Goal: Information Seeking & Learning: Learn about a topic

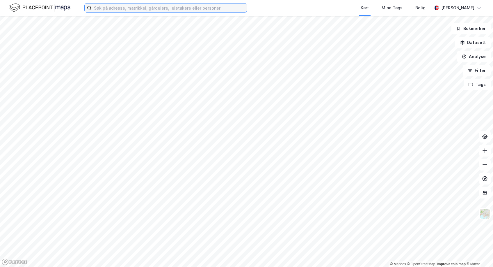
click at [114, 7] on input at bounding box center [169, 7] width 155 height 9
paste input "[STREET_ADDRESS]"
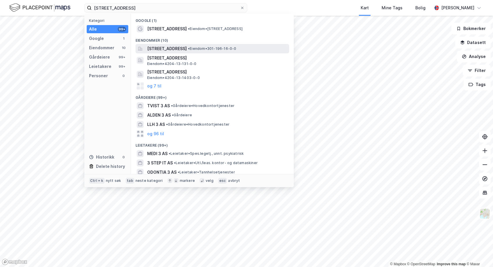
click at [167, 48] on span "[STREET_ADDRESS]" at bounding box center [167, 48] width 40 height 7
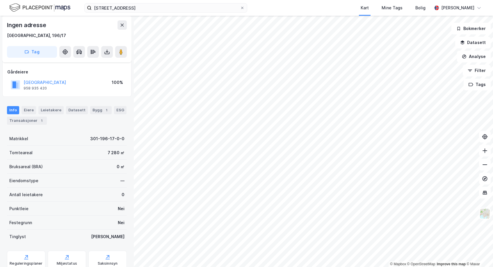
scroll to position [50, 0]
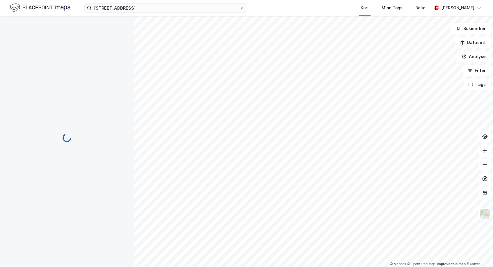
scroll to position [50, 0]
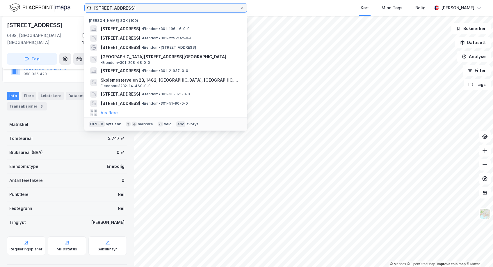
click at [126, 9] on input "[STREET_ADDRESS]" at bounding box center [166, 7] width 148 height 9
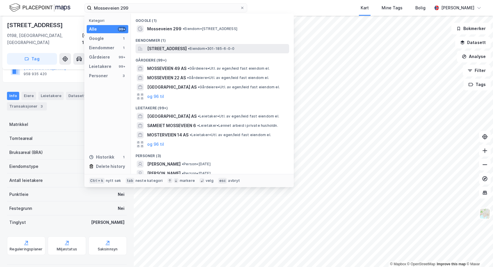
click at [157, 48] on span "[STREET_ADDRESS]" at bounding box center [167, 48] width 40 height 7
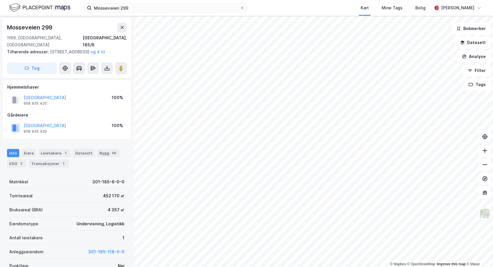
scroll to position [50, 0]
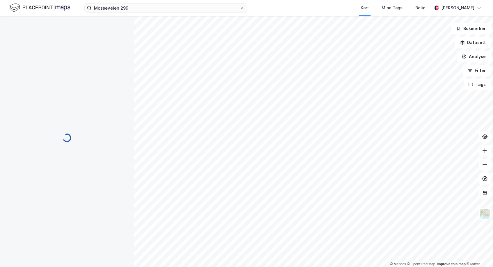
scroll to position [50, 0]
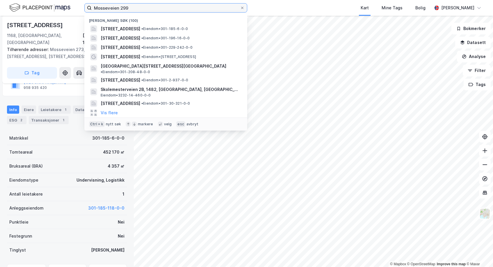
click at [140, 10] on input "Mosseveien 299" at bounding box center [166, 7] width 148 height 9
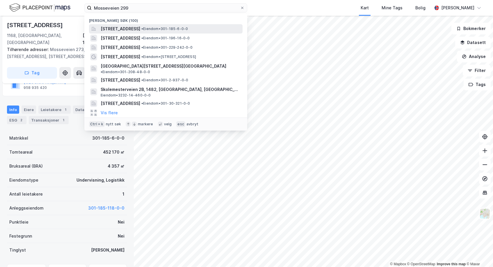
click at [140, 26] on span "[STREET_ADDRESS]" at bounding box center [121, 28] width 40 height 7
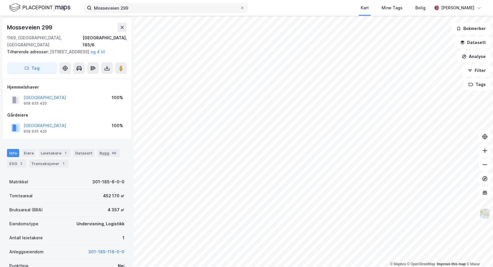
scroll to position [50, 0]
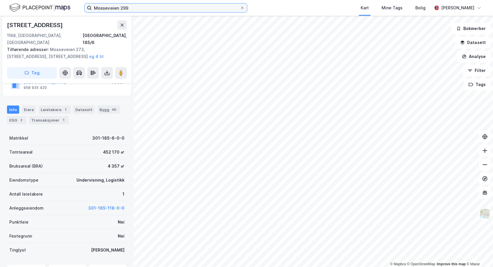
click at [146, 8] on input "Mosseveien 299" at bounding box center [166, 7] width 148 height 9
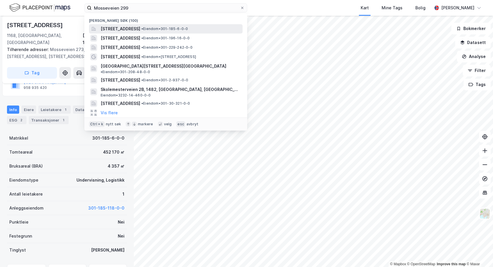
click at [130, 29] on span "[STREET_ADDRESS]" at bounding box center [121, 28] width 40 height 7
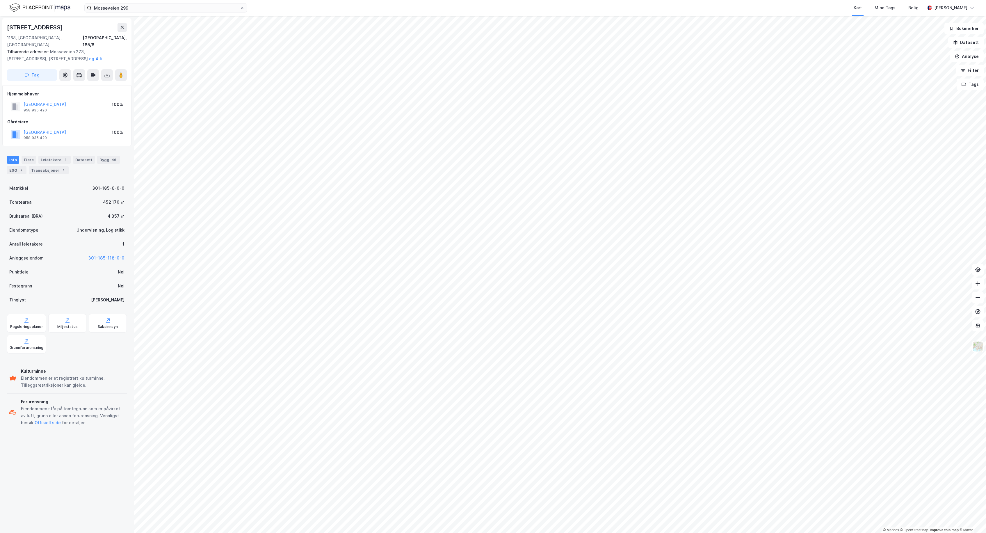
click at [75, 195] on div "Tomteareal 452 170 ㎡" at bounding box center [67, 202] width 120 height 14
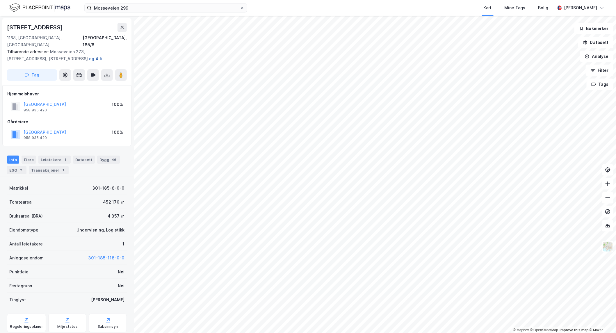
click at [0, 0] on button "og 4 til" at bounding box center [0, 0] width 0 height 0
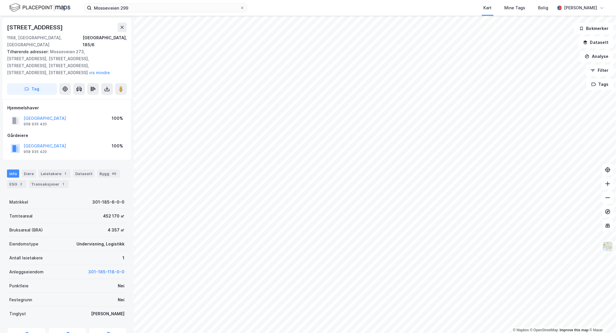
click at [76, 50] on div "Tilhørende adresser: Mosseveien 273, [STREET_ADDRESS], [STREET_ADDRESS], [STREE…" at bounding box center [64, 62] width 115 height 28
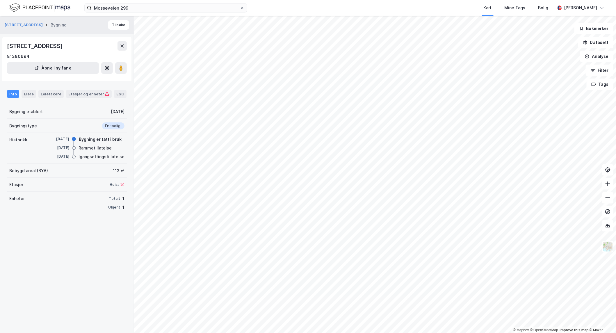
click at [8, 93] on div "Info" at bounding box center [13, 94] width 12 height 8
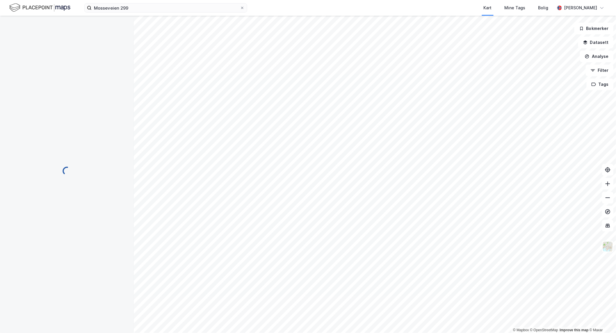
scroll to position [34, 0]
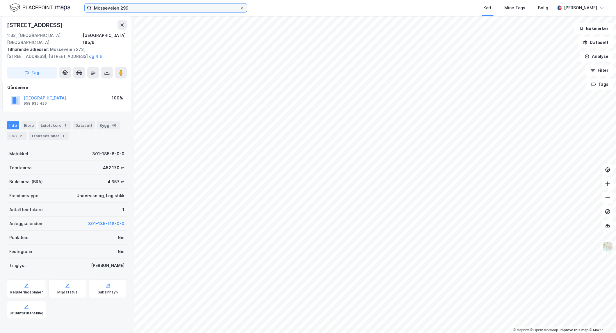
click at [178, 4] on input "Mosseveien 299" at bounding box center [166, 7] width 148 height 9
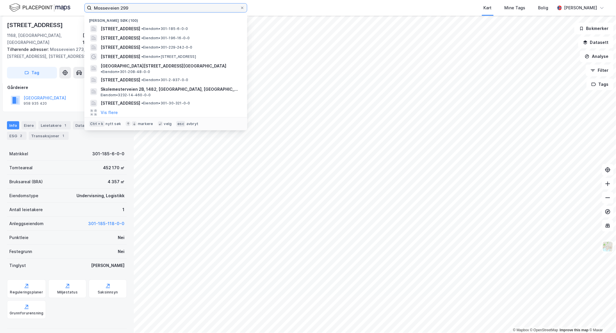
click at [178, 4] on input "Mosseveien 299" at bounding box center [166, 7] width 148 height 9
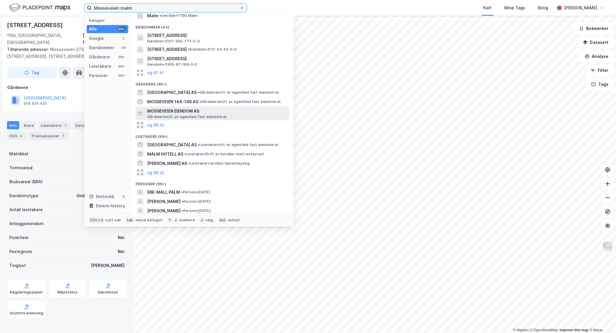
scroll to position [33, 0]
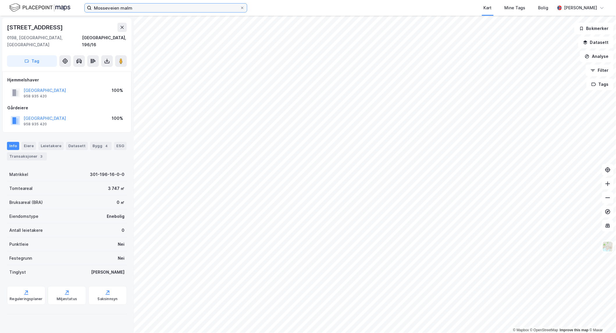
click at [125, 9] on input "Mosseveien malm" at bounding box center [166, 7] width 148 height 9
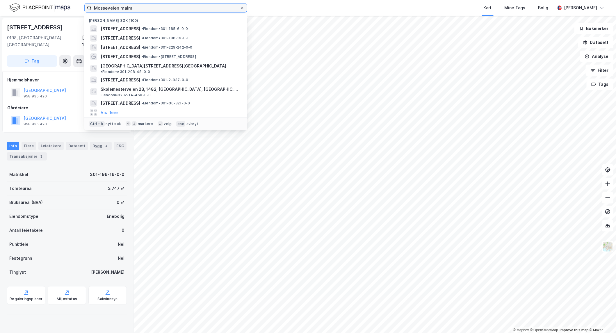
click at [125, 9] on input "Mosseveien malm" at bounding box center [166, 7] width 148 height 9
paste input "[STREET_ADDRESS]"
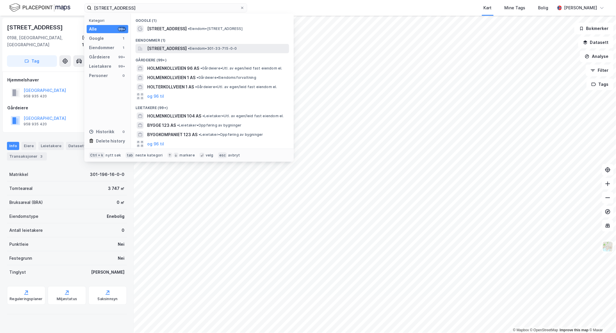
click at [177, 51] on span "[STREET_ADDRESS]" at bounding box center [167, 48] width 40 height 7
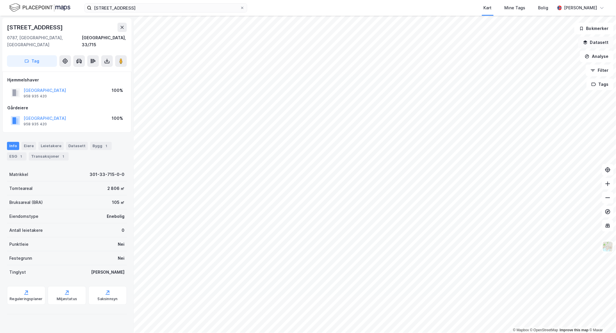
click at [493, 41] on button "Datasett" at bounding box center [596, 43] width 36 height 12
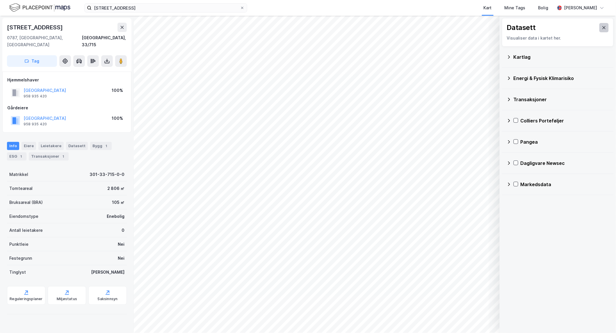
click at [493, 29] on button at bounding box center [604, 27] width 9 height 9
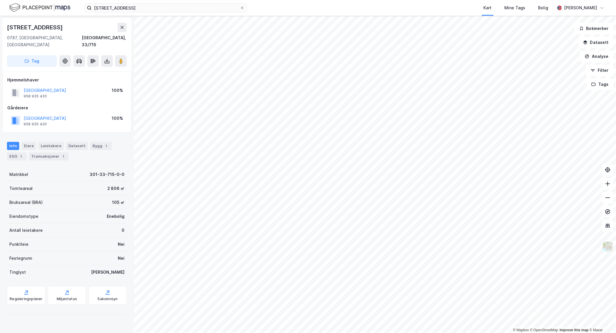
click at [493, 246] on img at bounding box center [608, 246] width 11 height 11
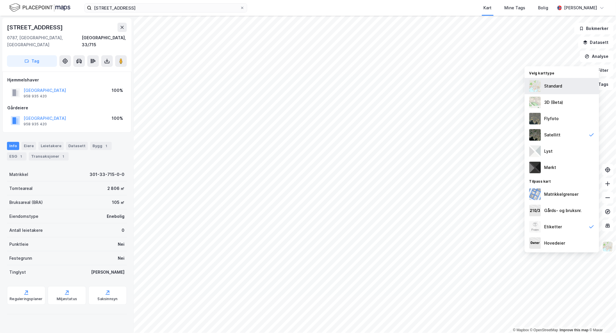
click at [493, 85] on div "Standard" at bounding box center [562, 86] width 74 height 16
click at [493, 100] on div "3D (Beta)" at bounding box center [554, 102] width 19 height 7
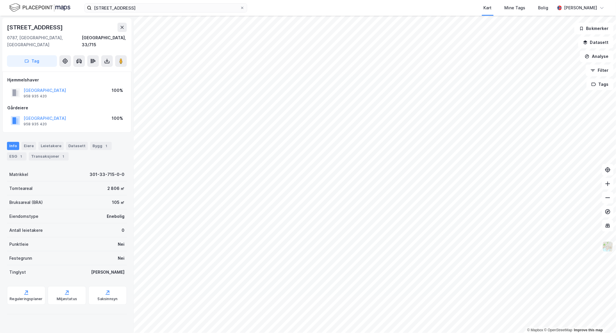
click at [493, 247] on img at bounding box center [608, 246] width 11 height 11
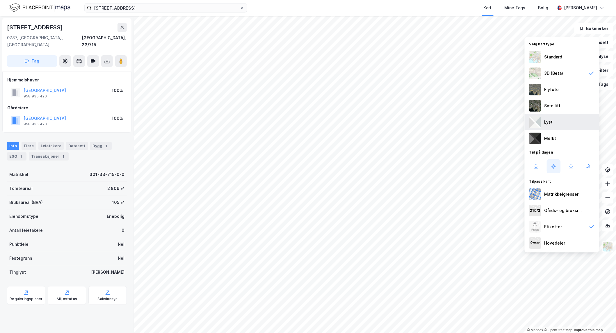
click at [493, 121] on img at bounding box center [536, 122] width 12 height 12
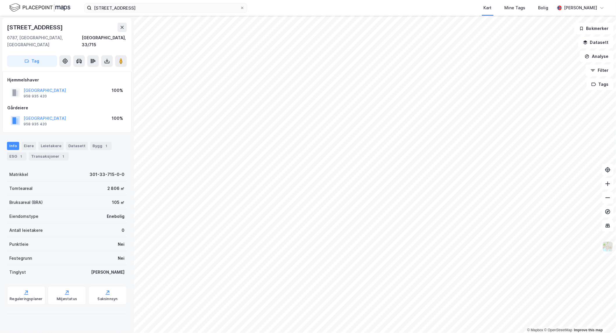
click at [493, 249] on img at bounding box center [608, 246] width 11 height 11
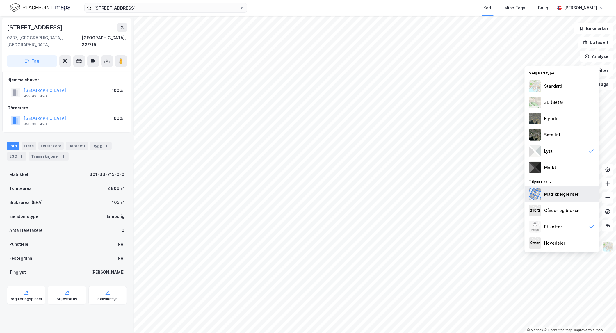
click at [493, 197] on img at bounding box center [536, 195] width 12 height 12
click at [493, 197] on div "Matrikkelgrenser" at bounding box center [562, 194] width 34 height 7
click at [493, 164] on div "Mørkt" at bounding box center [562, 167] width 74 height 16
click at [493, 242] on div "Hovedeier" at bounding box center [555, 243] width 21 height 7
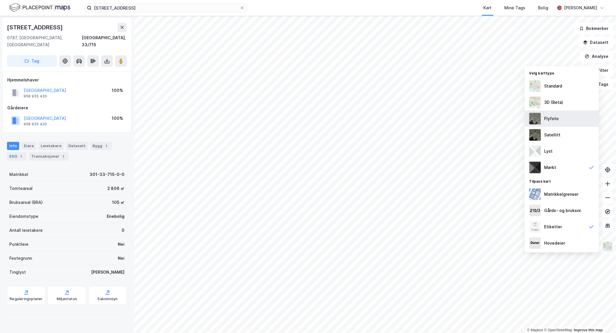
click at [493, 120] on div "Flyfoto" at bounding box center [552, 118] width 15 height 7
click at [493, 106] on div "3D (Beta)" at bounding box center [562, 102] width 74 height 16
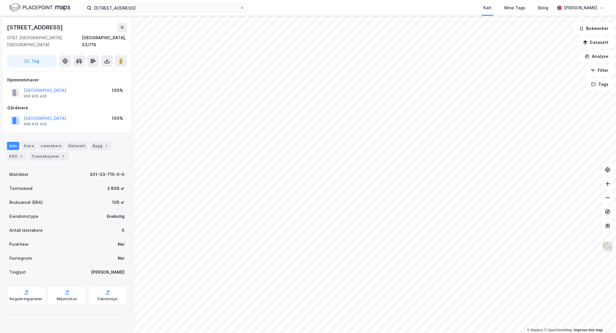
click at [493, 249] on img at bounding box center [608, 246] width 11 height 11
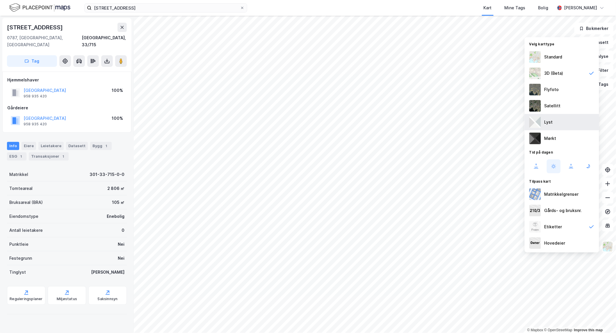
click at [493, 121] on div "Lyst" at bounding box center [562, 122] width 74 height 16
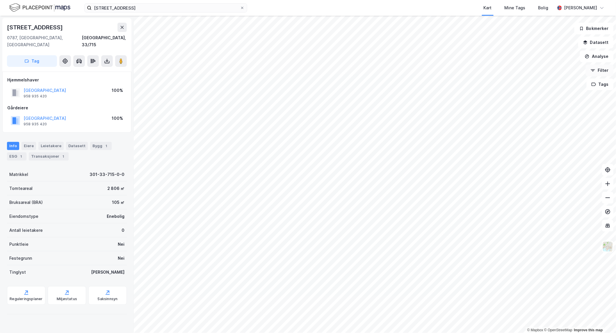
click at [493, 72] on button "Filter" at bounding box center [600, 71] width 28 height 12
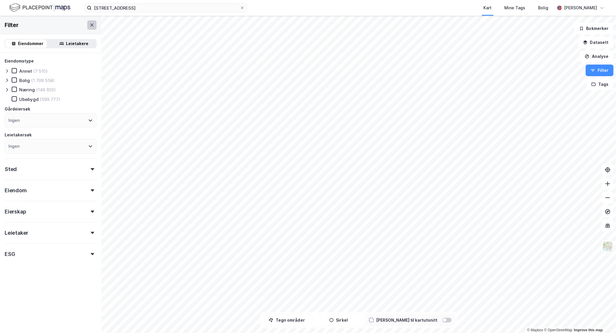
click at [90, 24] on icon at bounding box center [92, 25] width 5 height 5
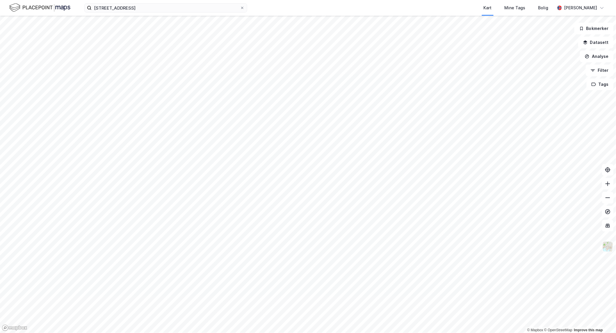
click at [493, 246] on img at bounding box center [608, 246] width 11 height 11
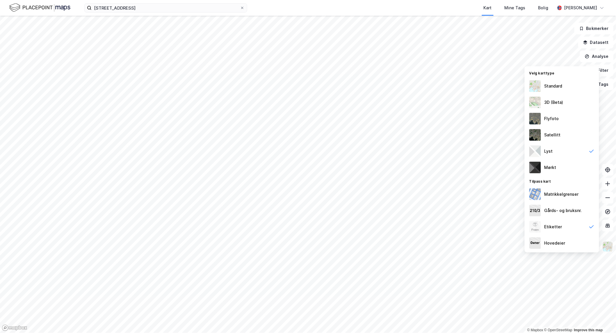
click at [493, 245] on img at bounding box center [608, 246] width 11 height 11
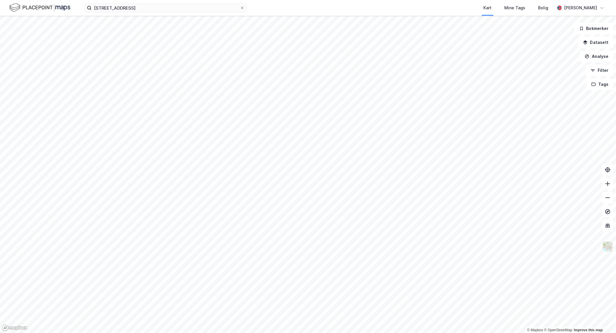
click at [493, 245] on img at bounding box center [608, 246] width 11 height 11
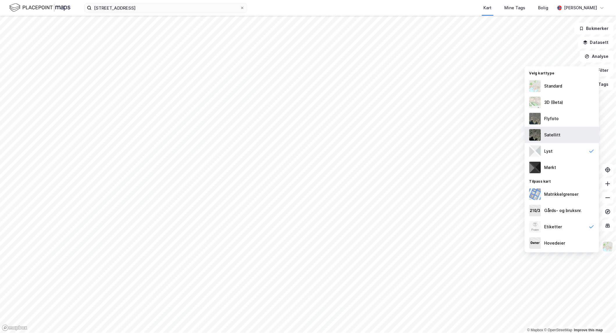
click at [493, 136] on div "Satellitt" at bounding box center [553, 135] width 16 height 7
click at [155, 9] on input "[STREET_ADDRESS]" at bounding box center [166, 7] width 148 height 9
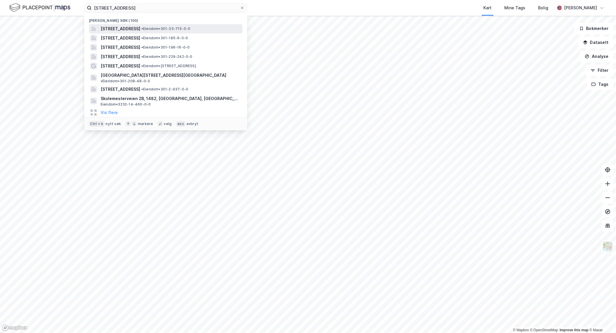
click at [139, 29] on span "[STREET_ADDRESS]" at bounding box center [121, 28] width 40 height 7
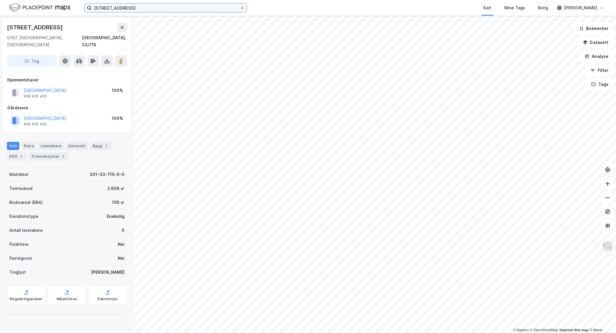
click at [161, 7] on input "[STREET_ADDRESS]" at bounding box center [166, 7] width 148 height 9
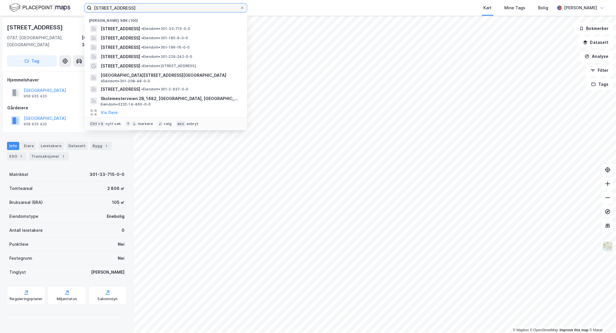
paste input "Steinspranget 2"
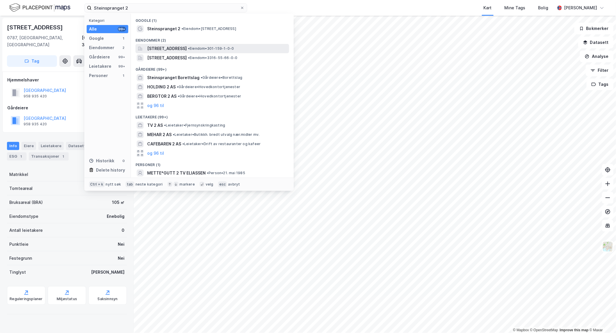
click at [168, 50] on span "[STREET_ADDRESS]" at bounding box center [167, 48] width 40 height 7
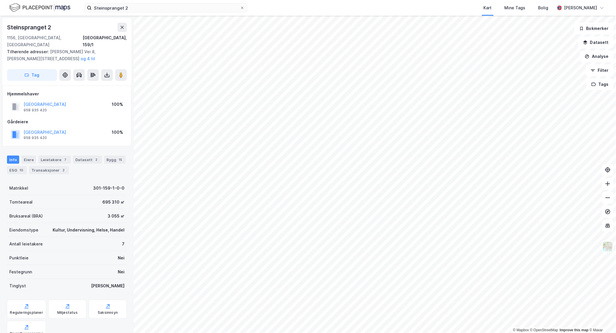
scroll to position [34, 0]
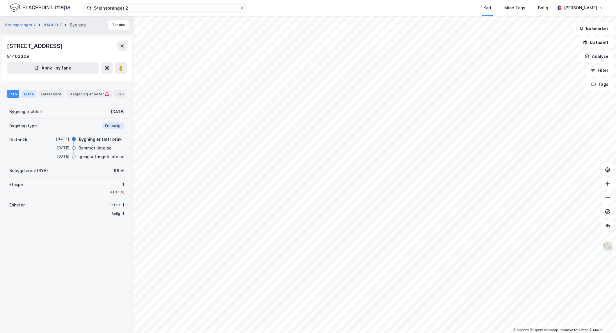
click at [27, 92] on div "Eiere" at bounding box center [29, 94] width 15 height 8
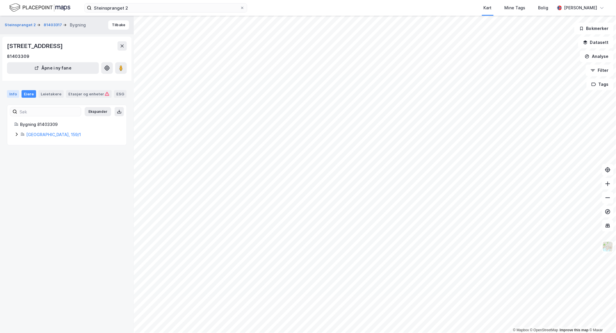
click at [9, 93] on div "Info" at bounding box center [13, 94] width 12 height 8
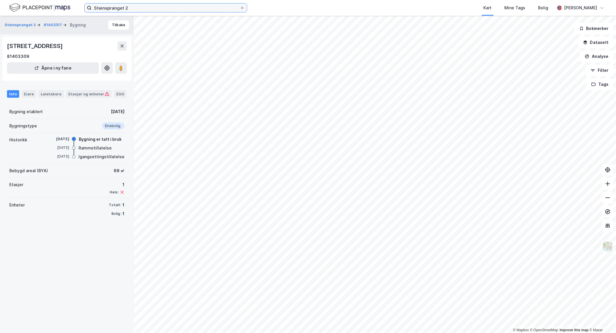
click at [114, 8] on input "Steinspranget 2" at bounding box center [166, 7] width 148 height 9
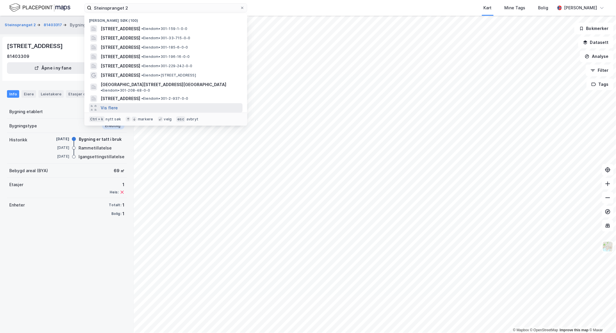
click at [111, 104] on button "Vis flere" at bounding box center [109, 107] width 17 height 7
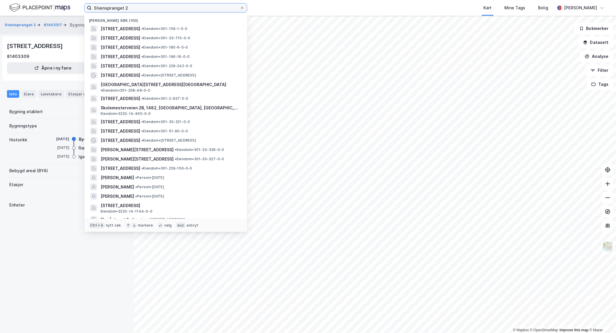
click at [135, 7] on input "Steinspranget 2" at bounding box center [166, 7] width 148 height 9
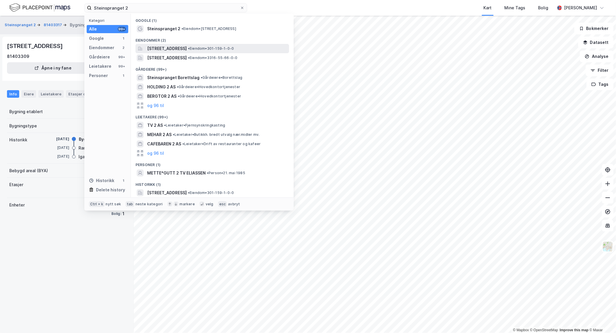
click at [164, 48] on span "[STREET_ADDRESS]" at bounding box center [167, 48] width 40 height 7
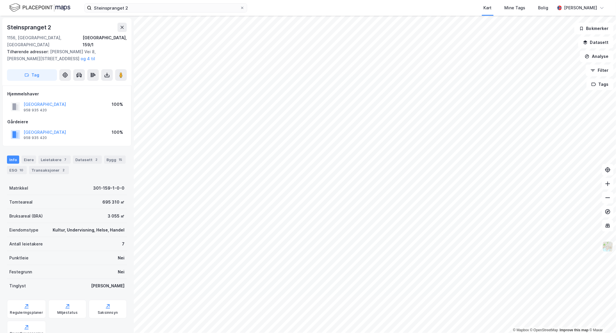
click at [493, 251] on img at bounding box center [608, 246] width 11 height 11
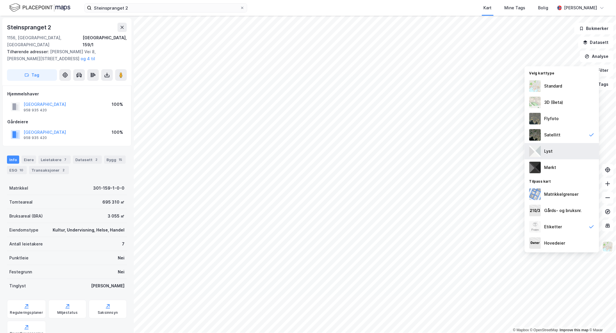
click at [493, 145] on div "Lyst" at bounding box center [562, 151] width 74 height 16
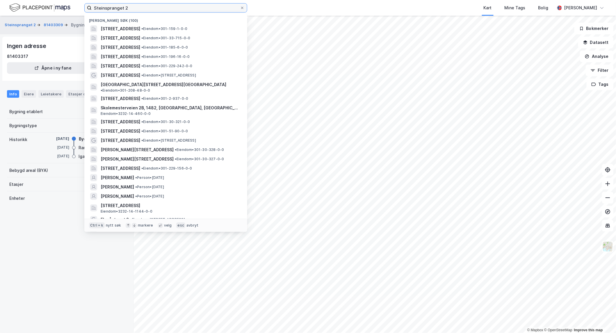
click at [137, 10] on input "Steinspranget 2" at bounding box center [166, 7] width 148 height 9
paste input "Mosseveien 199"
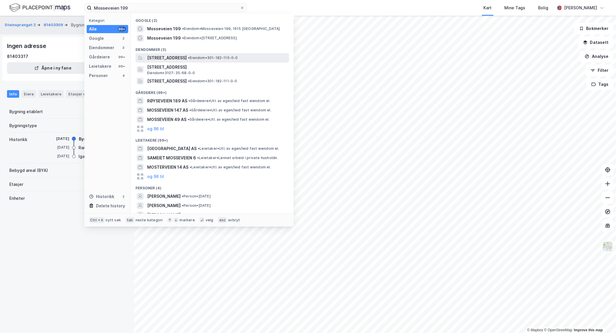
click at [165, 59] on span "[STREET_ADDRESS]" at bounding box center [167, 57] width 40 height 7
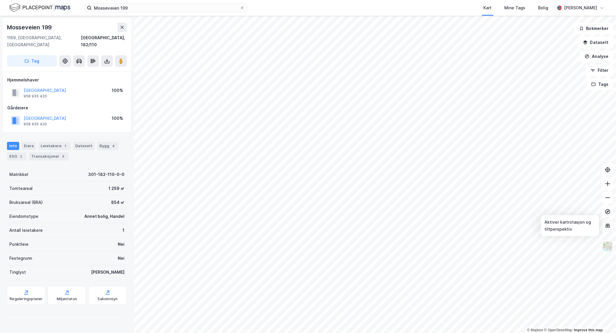
click at [493, 226] on icon at bounding box center [608, 226] width 4 height 4
click at [493, 248] on img at bounding box center [608, 246] width 11 height 11
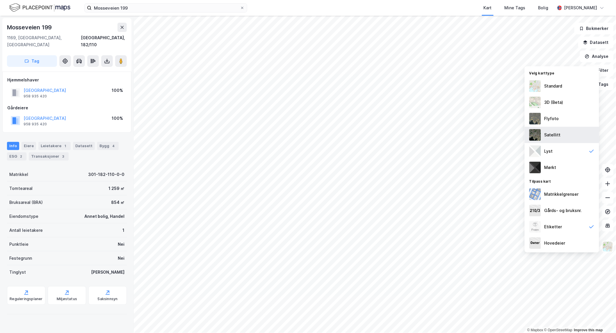
click at [493, 135] on div "Satellitt" at bounding box center [553, 135] width 16 height 7
click at [493, 152] on div "Lyst" at bounding box center [562, 151] width 74 height 16
click at [493, 133] on div "Satellitt" at bounding box center [562, 135] width 74 height 16
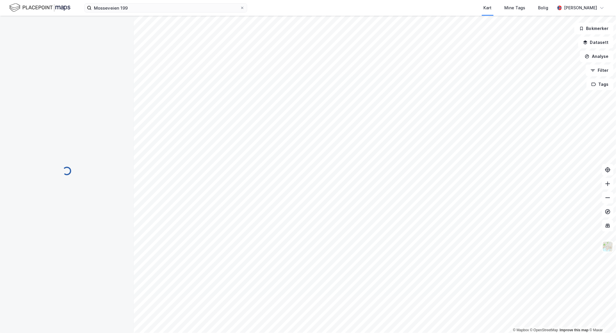
scroll to position [1, 0]
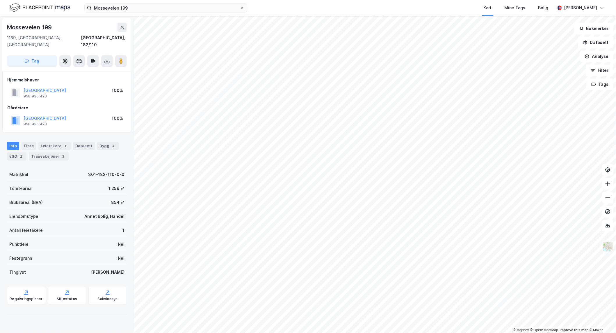
click at [493, 245] on img at bounding box center [608, 246] width 11 height 11
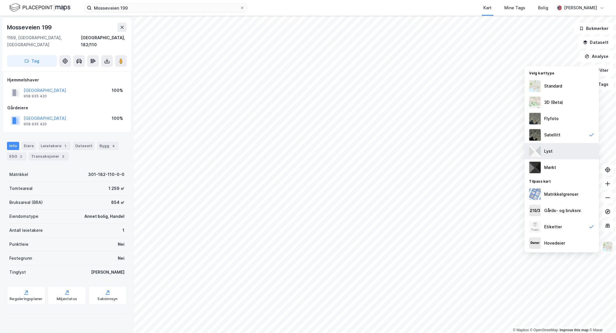
click at [493, 147] on div "Lyst" at bounding box center [562, 151] width 74 height 16
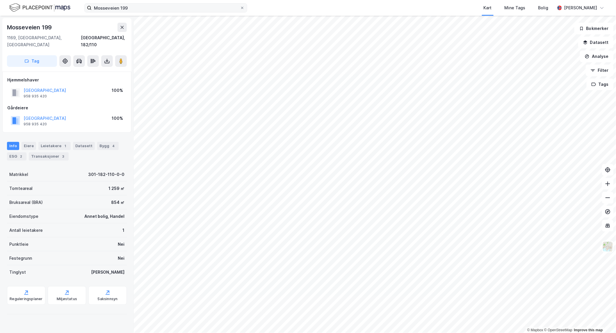
click at [181, 12] on label "Mosseveien 199" at bounding box center [165, 7] width 163 height 9
click at [181, 12] on input "Mosseveien 199" at bounding box center [166, 7] width 148 height 9
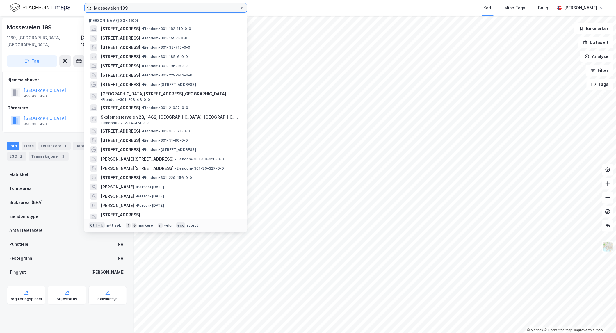
click at [179, 7] on input "Mosseveien 199" at bounding box center [166, 7] width 148 height 9
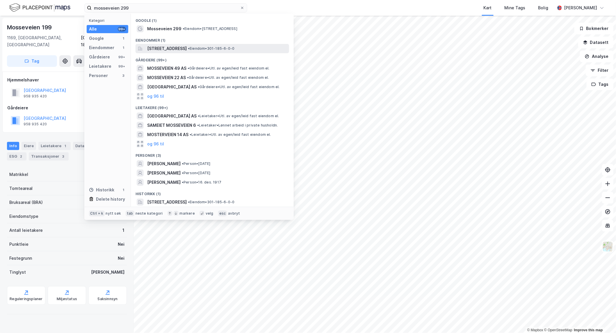
click at [180, 48] on span "[STREET_ADDRESS]" at bounding box center [167, 48] width 40 height 7
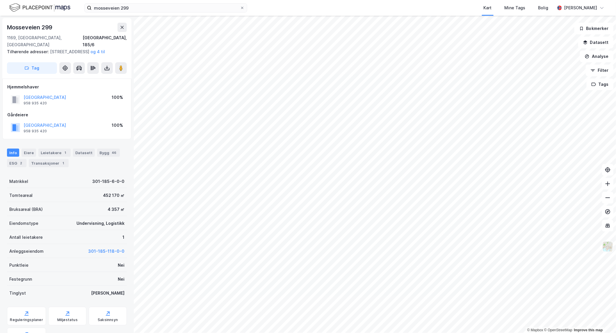
click at [493, 248] on img at bounding box center [608, 246] width 11 height 11
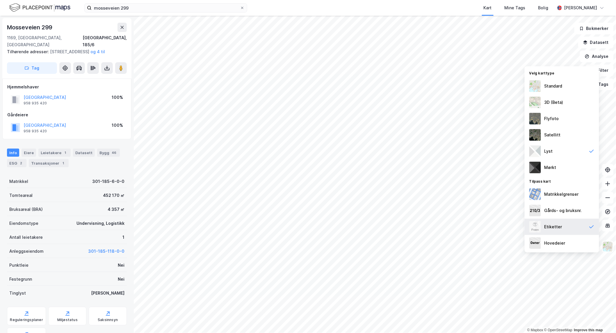
click at [493, 223] on div "Etiketter" at bounding box center [554, 226] width 18 height 7
click at [493, 226] on div "Etiketter" at bounding box center [554, 226] width 18 height 7
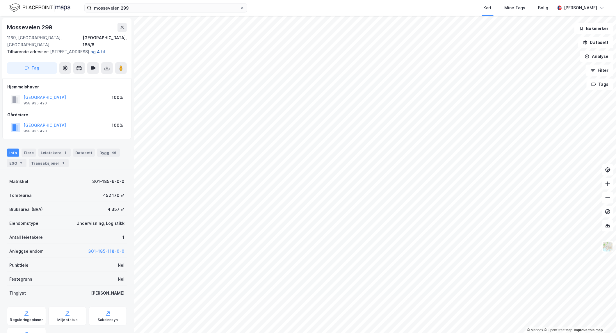
click at [0, 0] on button "og 4 til" at bounding box center [0, 0] width 0 height 0
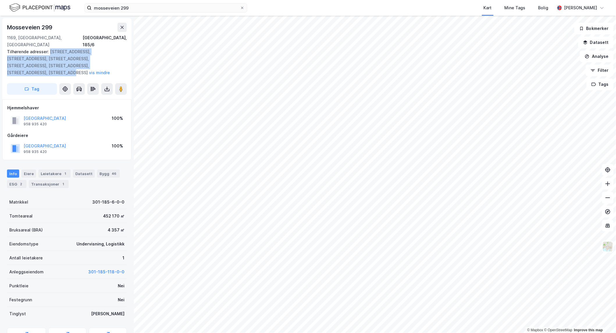
drag, startPoint x: 49, startPoint y: 44, endPoint x: 76, endPoint y: 58, distance: 29.9
click at [76, 58] on div "Tilhørende adresser: [STREET_ADDRESS], [STREET_ADDRESS], [STREET_ADDRESS], [STR…" at bounding box center [64, 62] width 115 height 28
copy div "[STREET_ADDRESS], [STREET_ADDRESS], [STREET_ADDRESS], [STREET_ADDRESS], [STREET…"
click at [160, 7] on input "mosseveien 299" at bounding box center [166, 7] width 148 height 9
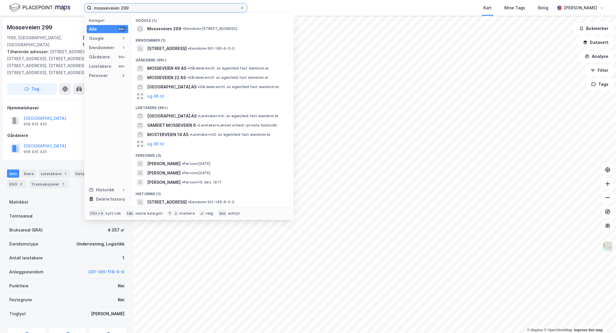
click at [113, 6] on input "mosseveien 299" at bounding box center [166, 7] width 148 height 9
click at [65, 148] on div "Mosseveien [GEOGRAPHIC_DATA], 185/6 Tilhørende adresser: [STREET_ADDRESS], [GEO…" at bounding box center [67, 174] width 134 height 317
click at [139, 5] on input "mosseveien 299" at bounding box center [166, 7] width 148 height 9
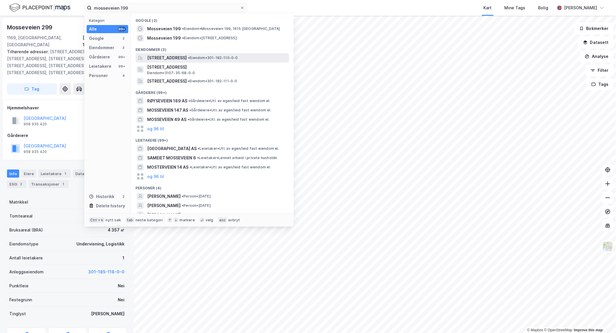
click at [156, 60] on span "[STREET_ADDRESS]" at bounding box center [167, 57] width 40 height 7
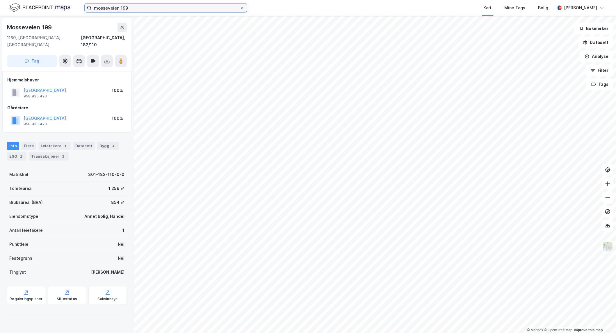
click at [190, 6] on input "mosseveien 199" at bounding box center [166, 7] width 148 height 9
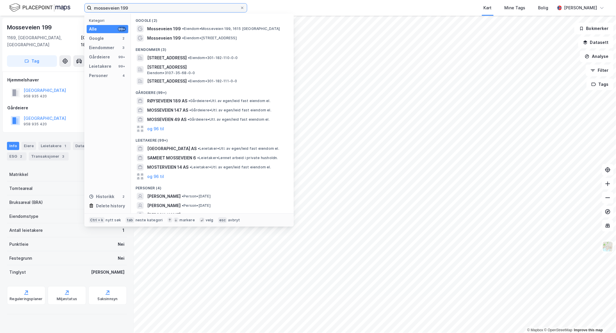
click at [190, 6] on input "mosseveien 199" at bounding box center [166, 7] width 148 height 9
paste input "Steinspranget 2"
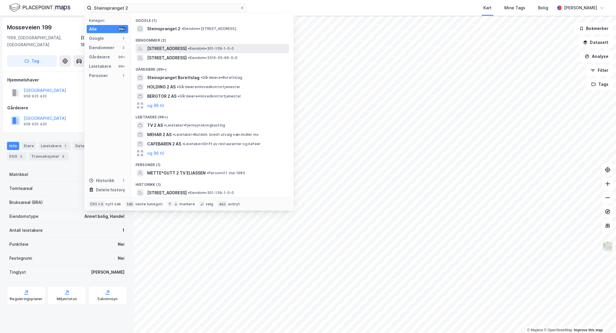
click at [183, 45] on span "[STREET_ADDRESS]" at bounding box center [167, 48] width 40 height 7
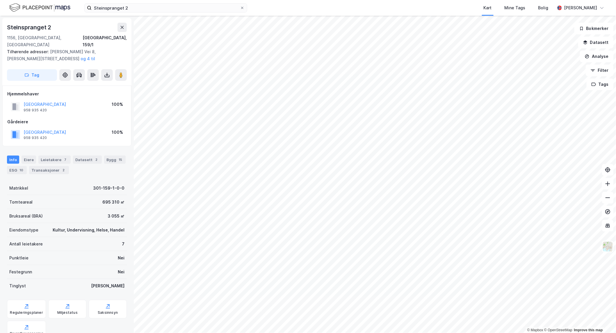
scroll to position [1, 0]
click at [0, 0] on button "og 4 til" at bounding box center [0, 0] width 0 height 0
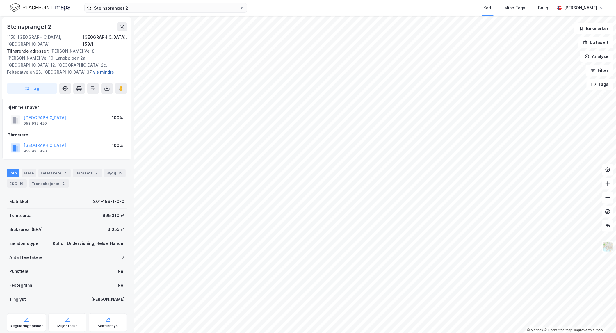
scroll to position [8, 0]
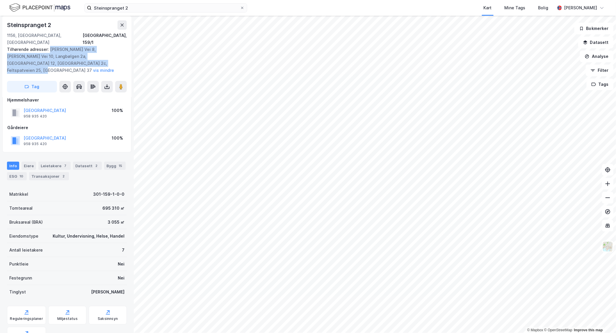
drag, startPoint x: 70, startPoint y: 56, endPoint x: 48, endPoint y: 42, distance: 25.5
click at [48, 46] on div "Tilhørende adresser: [PERSON_NAME] Vei 8, [PERSON_NAME] Vei 10, Langbølgen 2a, …" at bounding box center [64, 60] width 115 height 28
copy div "[PERSON_NAME] Vei 8, [PERSON_NAME] Vei 10, Langbølgen 2a, [GEOGRAPHIC_DATA] 12,…"
click at [132, 8] on input "Steinspranget 2" at bounding box center [166, 7] width 148 height 9
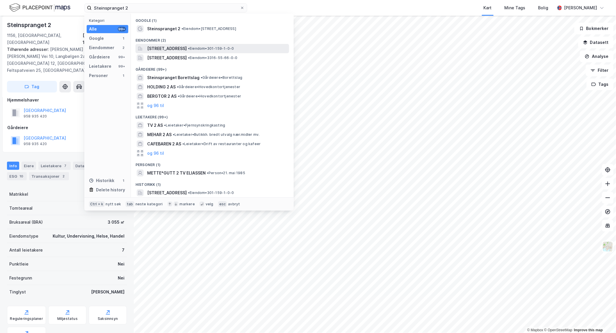
click at [164, 51] on span "[STREET_ADDRESS]" at bounding box center [167, 48] width 40 height 7
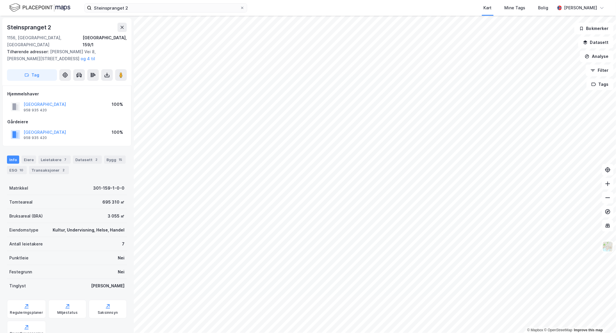
scroll to position [8, 0]
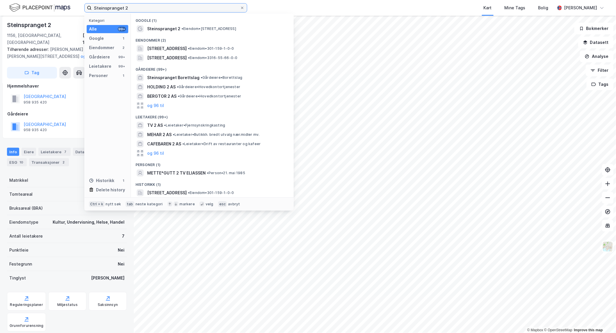
click at [168, 9] on input "Steinspranget 2" at bounding box center [166, 7] width 148 height 9
click at [162, 31] on span "Steinspranget 2" at bounding box center [163, 28] width 33 height 7
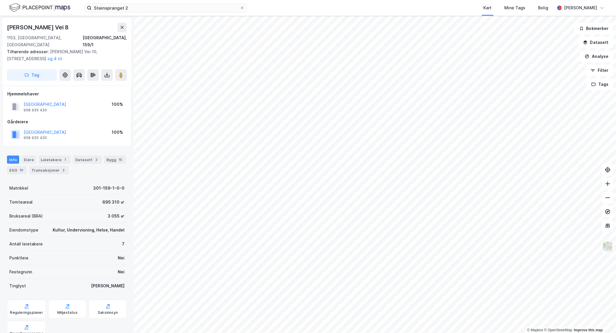
scroll to position [8, 0]
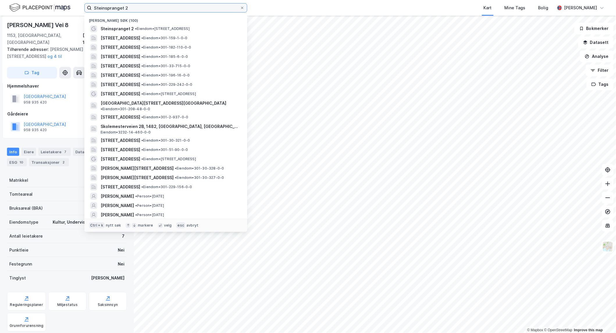
click at [140, 7] on input "Steinspranget 2" at bounding box center [166, 7] width 148 height 9
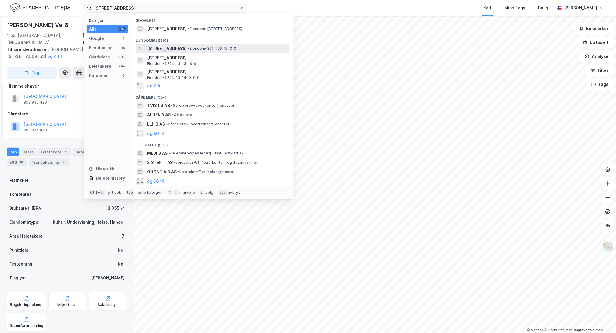
click at [191, 44] on div "[STREET_ADDRESS] • Eiendom • 301-196-16-0-0" at bounding box center [213, 48] width 154 height 9
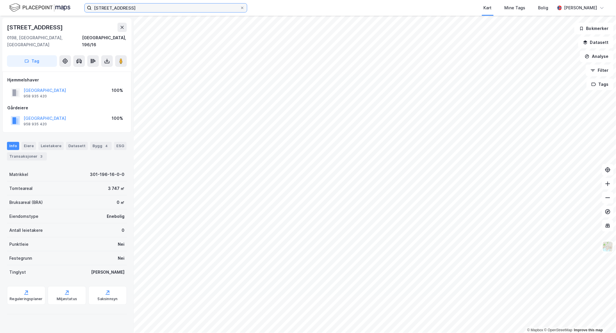
click at [149, 9] on input "[STREET_ADDRESS]" at bounding box center [166, 7] width 148 height 9
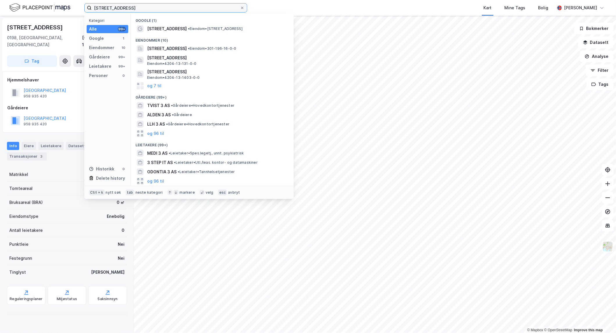
paste input "[STREET_ADDRESS]"
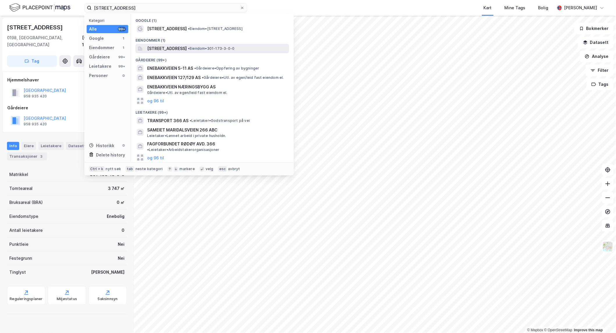
click at [156, 50] on span "[STREET_ADDRESS]" at bounding box center [167, 48] width 40 height 7
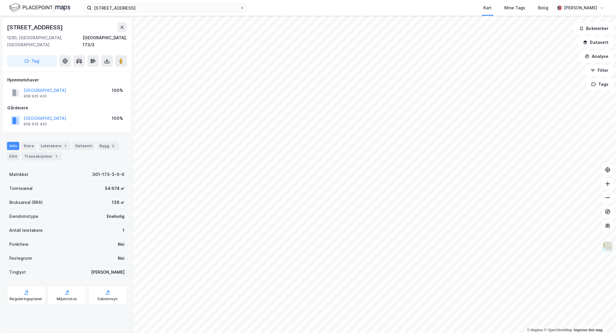
click at [493, 248] on img at bounding box center [608, 246] width 11 height 11
click at [493, 247] on img at bounding box center [608, 246] width 11 height 11
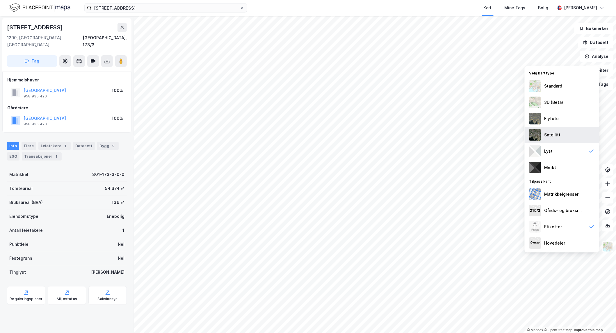
click at [493, 132] on div "Satellitt" at bounding box center [553, 135] width 16 height 7
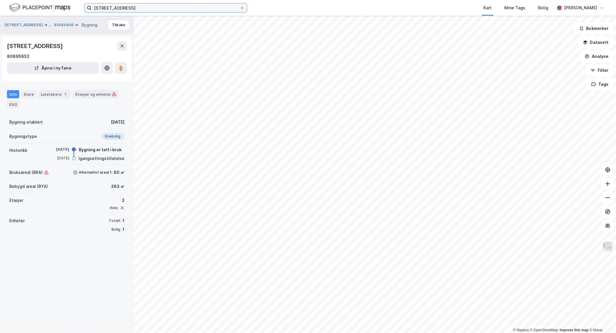
click at [137, 8] on input "[STREET_ADDRESS]" at bounding box center [166, 7] width 148 height 9
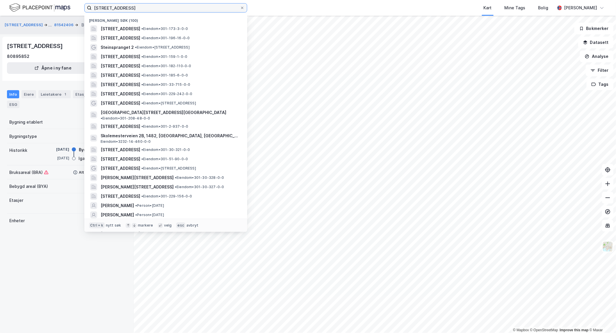
paste input "Dølerudveien 38"
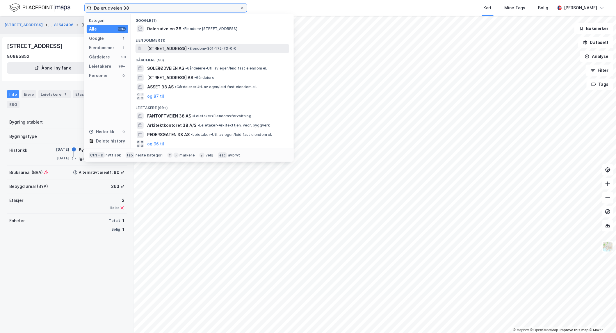
type input "Dølerudveien 38"
click at [157, 50] on span "[STREET_ADDRESS]" at bounding box center [167, 48] width 40 height 7
